Goal: Transaction & Acquisition: Download file/media

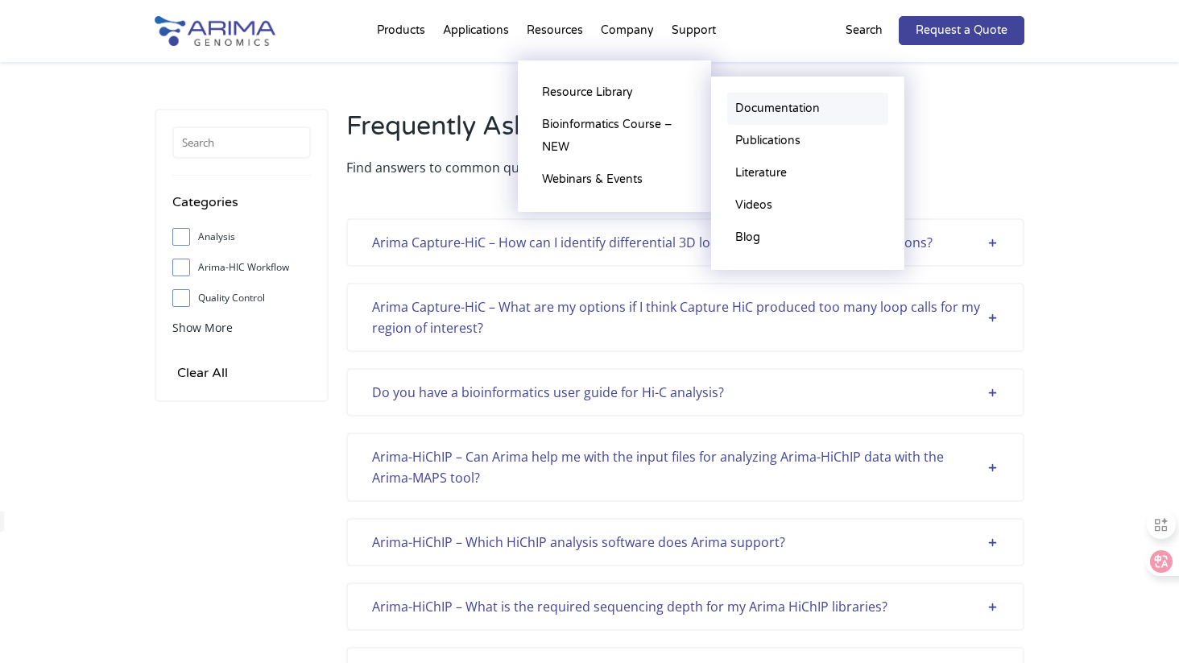
click at [755, 110] on link "Documentation" at bounding box center [807, 109] width 161 height 32
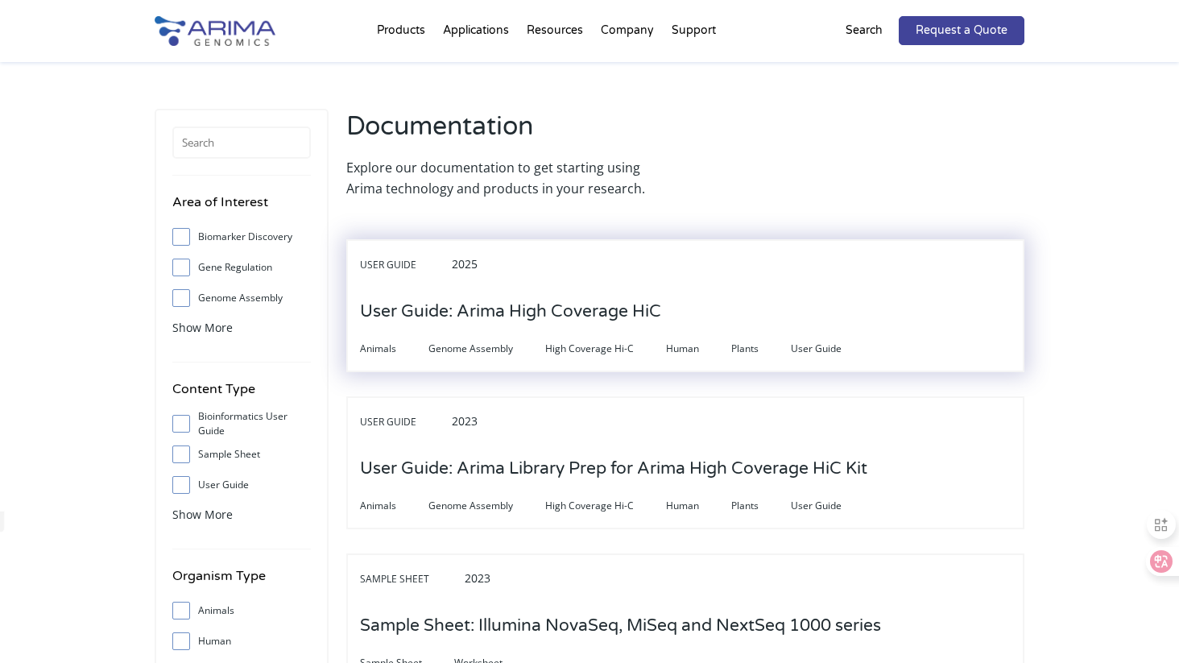
click at [580, 312] on h3 "User Guide: Arima High Coverage HiC" at bounding box center [510, 312] width 301 height 50
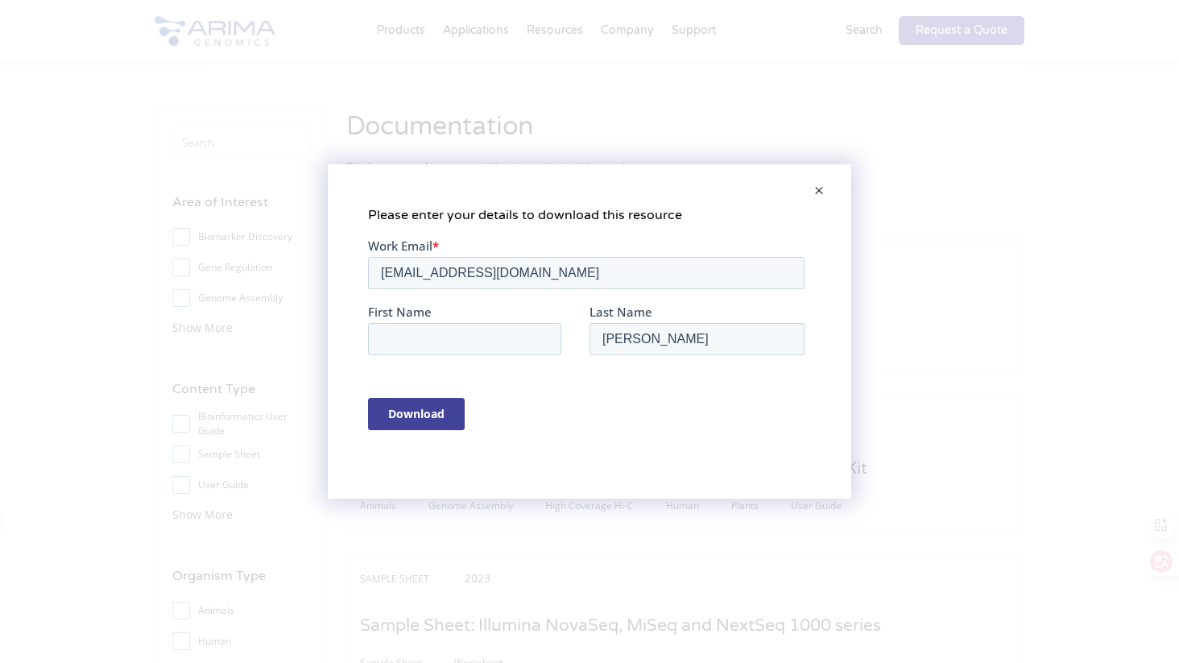
click at [436, 410] on input "Download" at bounding box center [416, 414] width 97 height 32
